Goal: Task Accomplishment & Management: Manage account settings

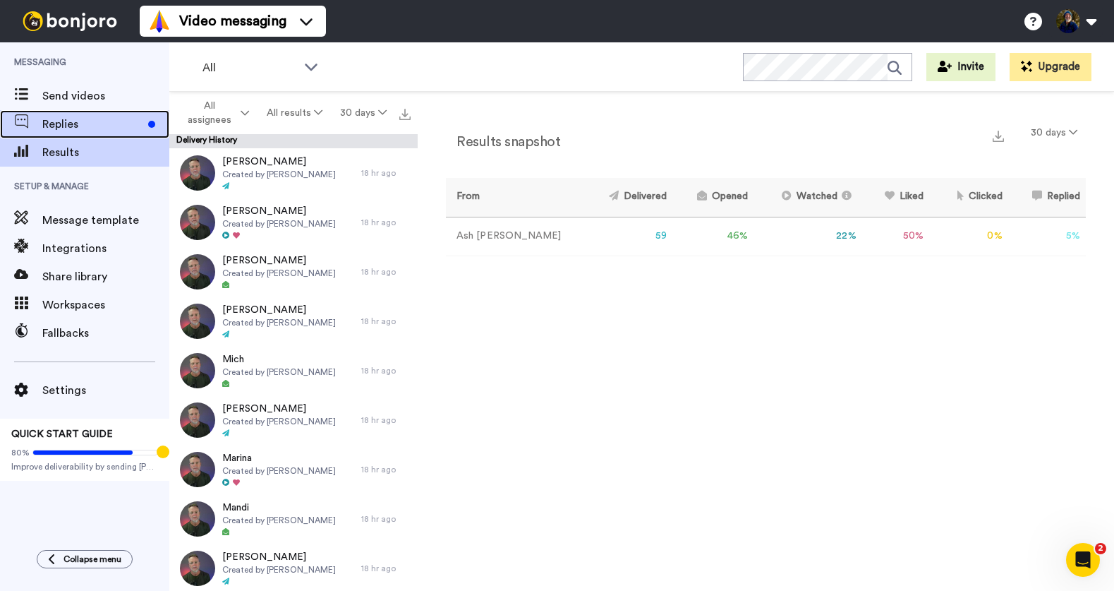
click at [74, 124] on span "Replies" at bounding box center [92, 124] width 100 height 17
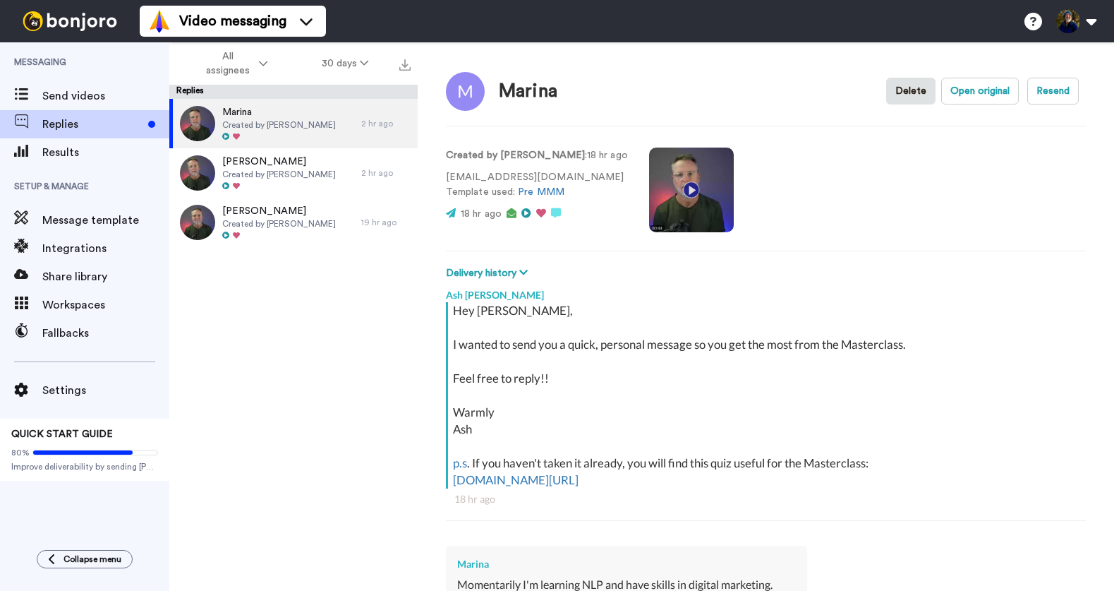
type textarea "x"
